Goal: Task Accomplishment & Management: Complete application form

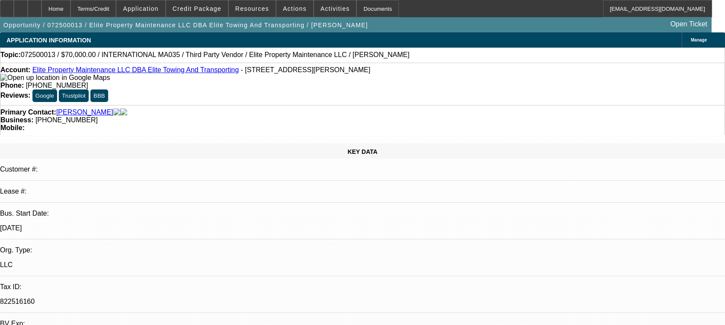
select select "0"
select select "6"
select select "0"
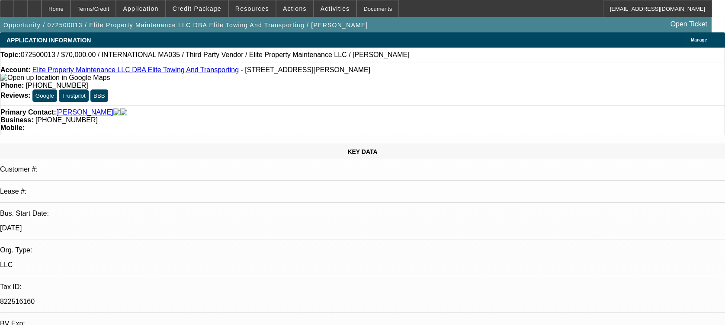
select select "0"
select select "3"
select select "0"
select select "6"
select select "0"
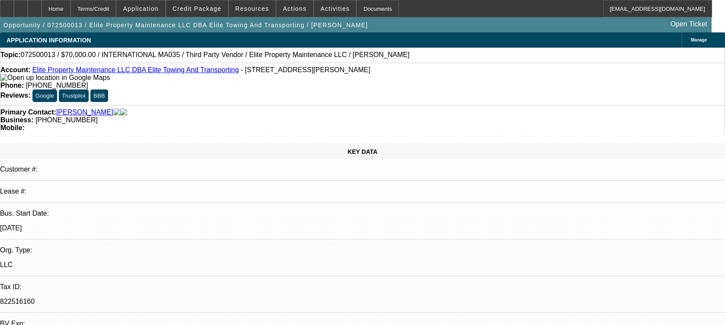
select select "0"
select select "6"
select select "0"
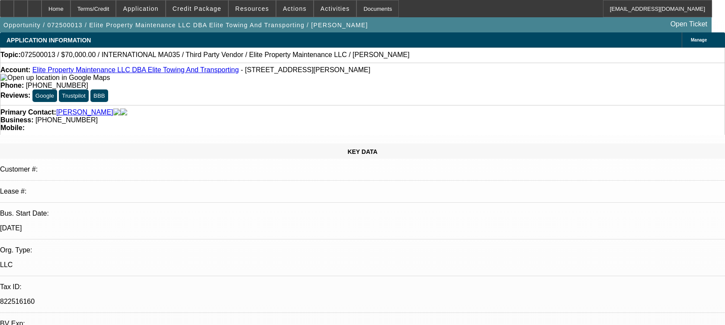
select select "2"
select select "0"
select select "6"
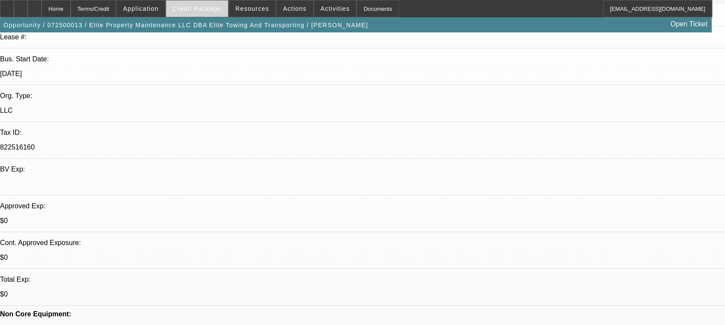
click at [195, 5] on span at bounding box center [197, 8] width 62 height 21
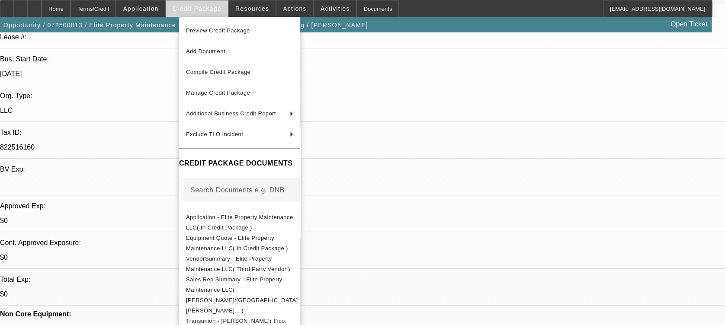
click at [195, 5] on div at bounding box center [362, 162] width 725 height 325
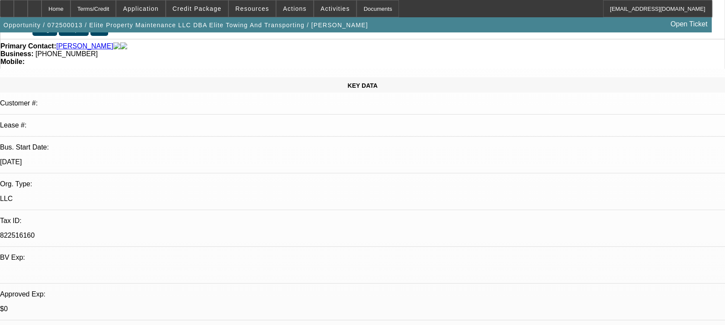
scroll to position [67, 0]
